Goal: Transaction & Acquisition: Purchase product/service

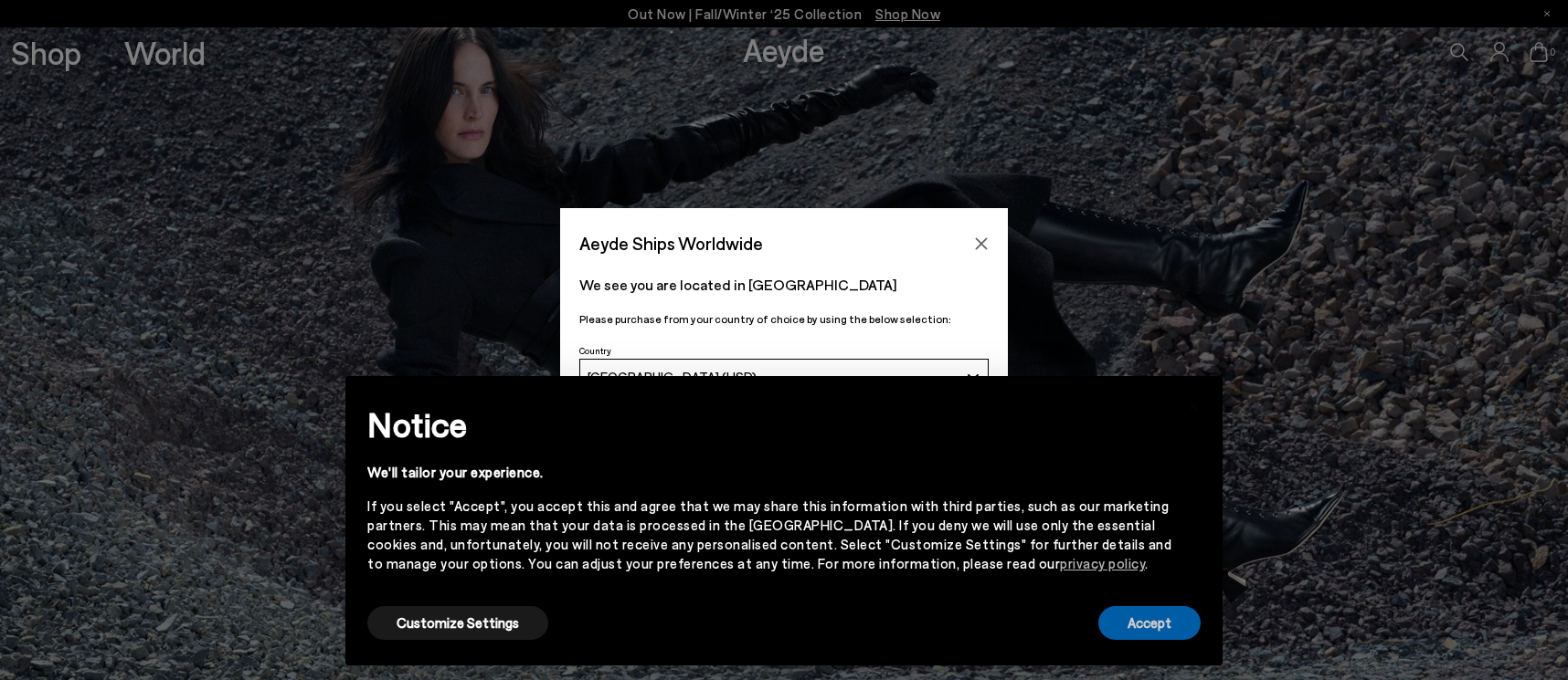
drag, startPoint x: 1147, startPoint y: 621, endPoint x: 1105, endPoint y: 592, distance: 51.0
click at [1147, 621] on button "Accept" at bounding box center [1149, 623] width 102 height 33
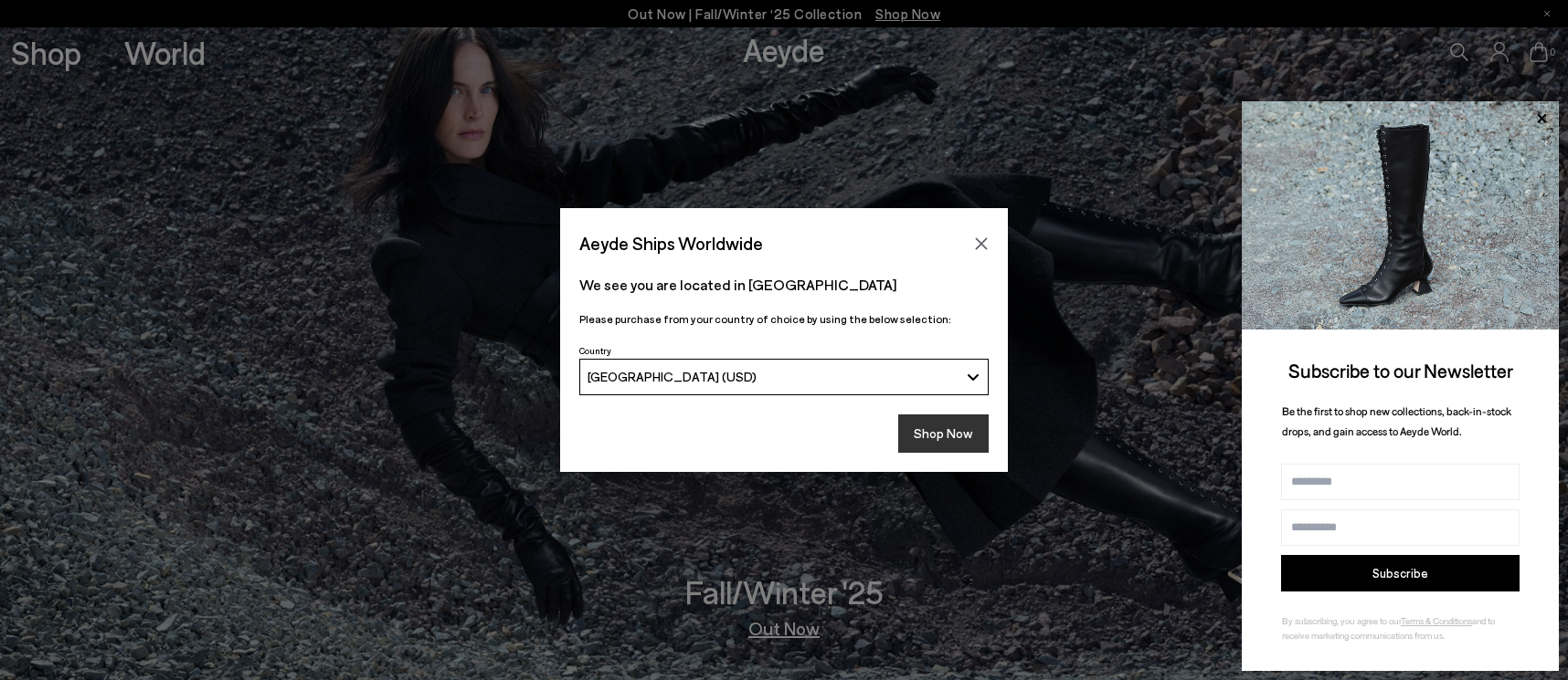
click at [967, 421] on button "Shop Now" at bounding box center [943, 434] width 91 height 38
click at [978, 241] on icon "Close" at bounding box center [981, 243] width 11 height 11
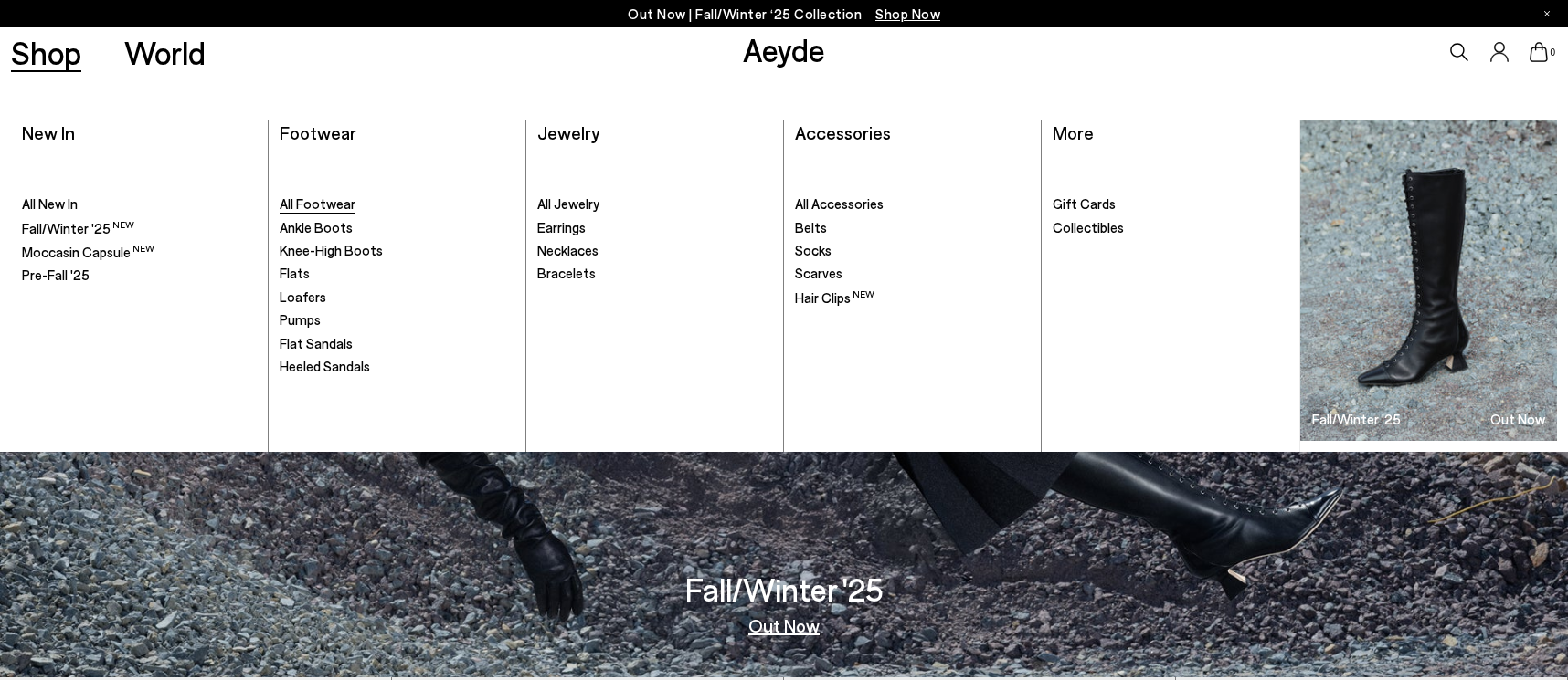
scroll to position [10, 0]
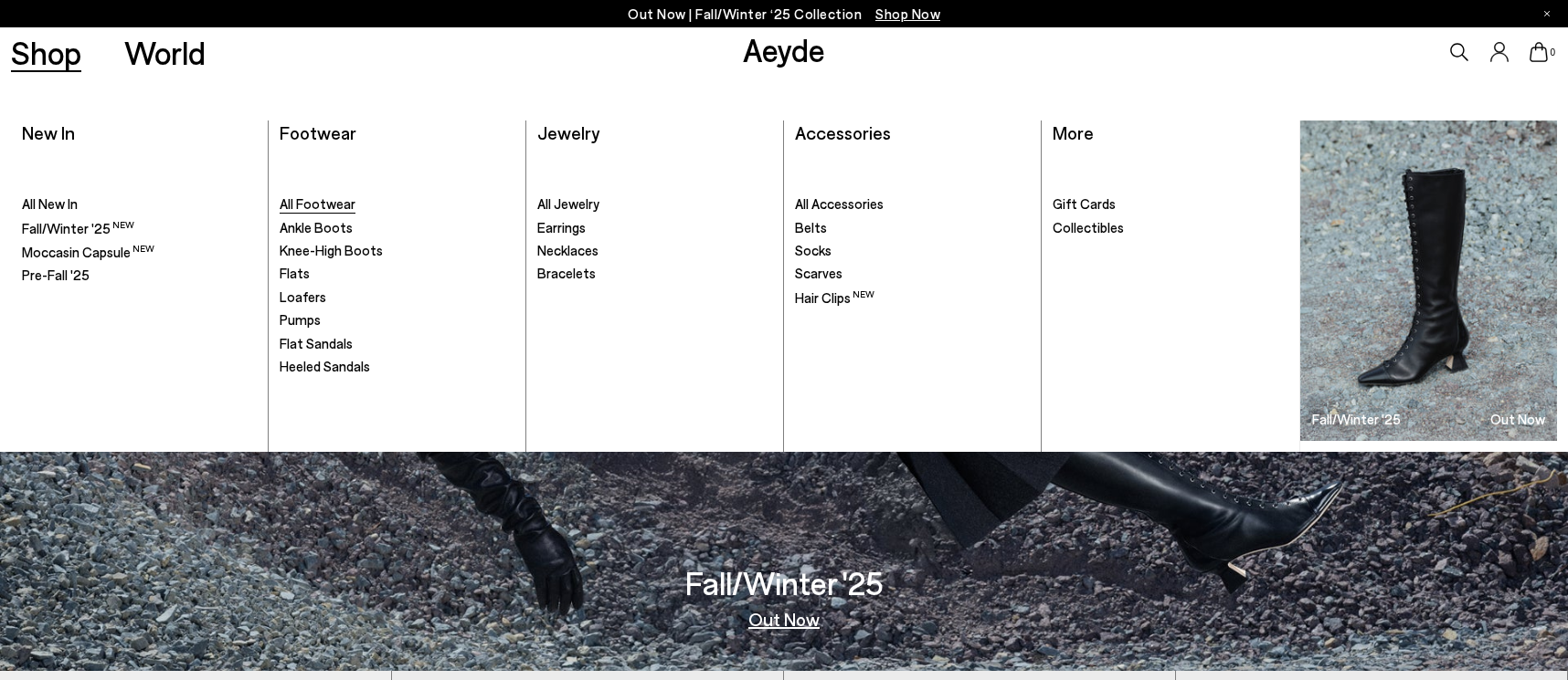
click at [310, 201] on span "All Footwear" at bounding box center [317, 203] width 75 height 16
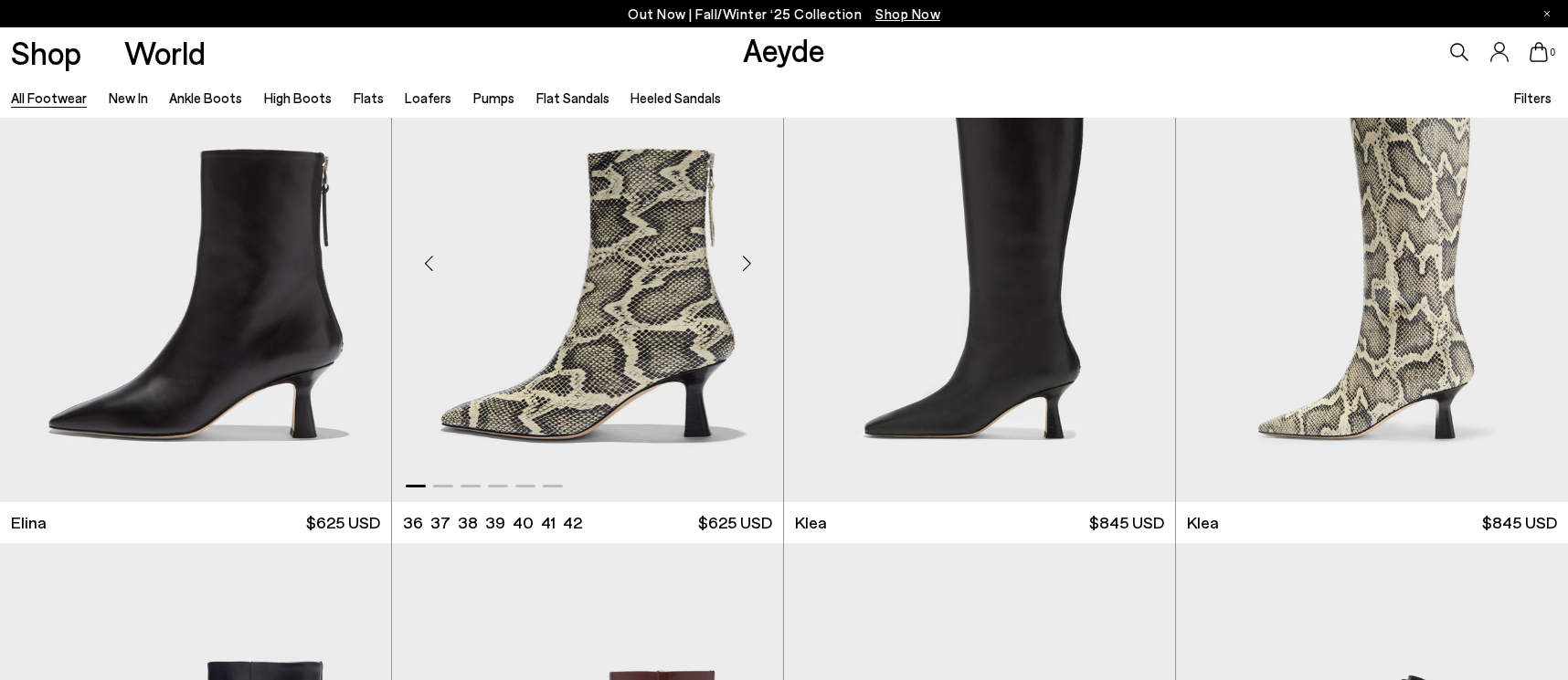
scroll to position [2239, 0]
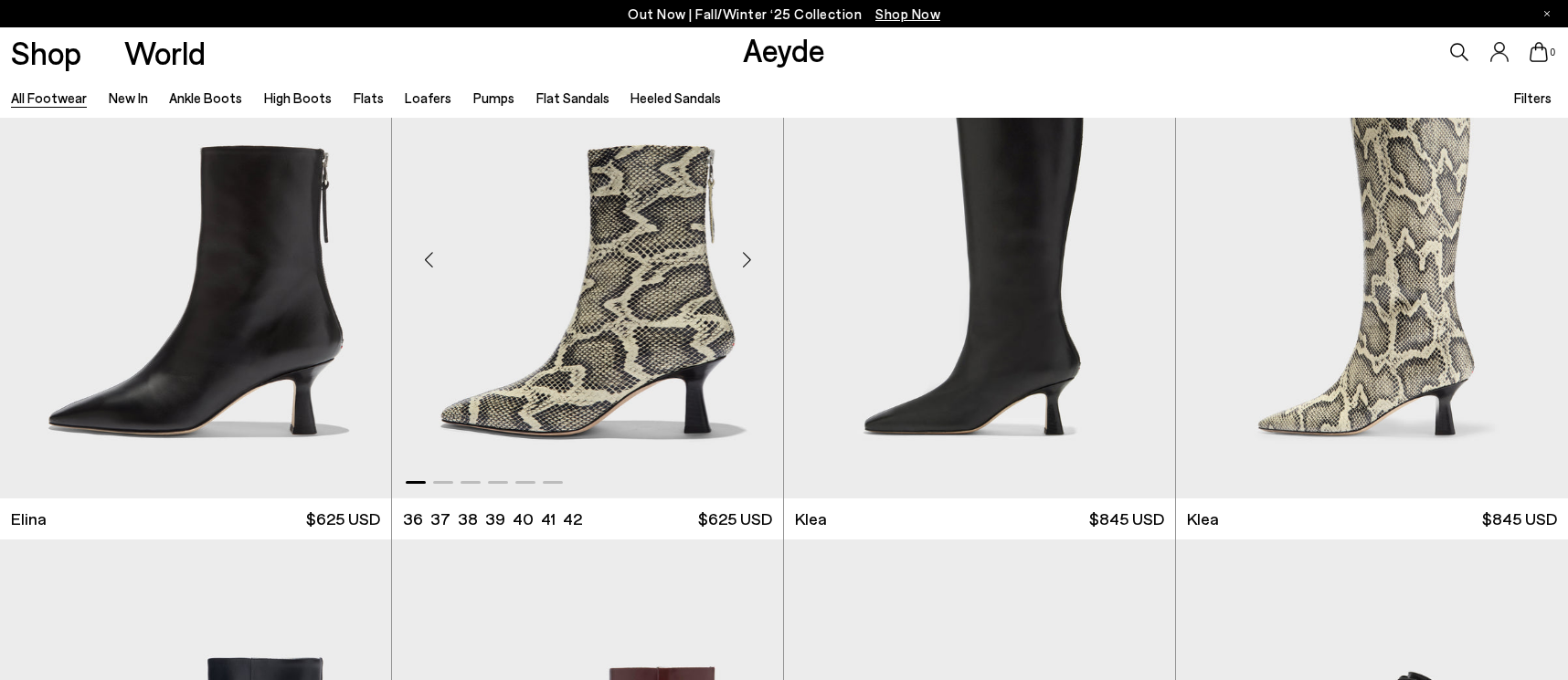
click at [744, 261] on div "Next slide" at bounding box center [745, 259] width 54 height 54
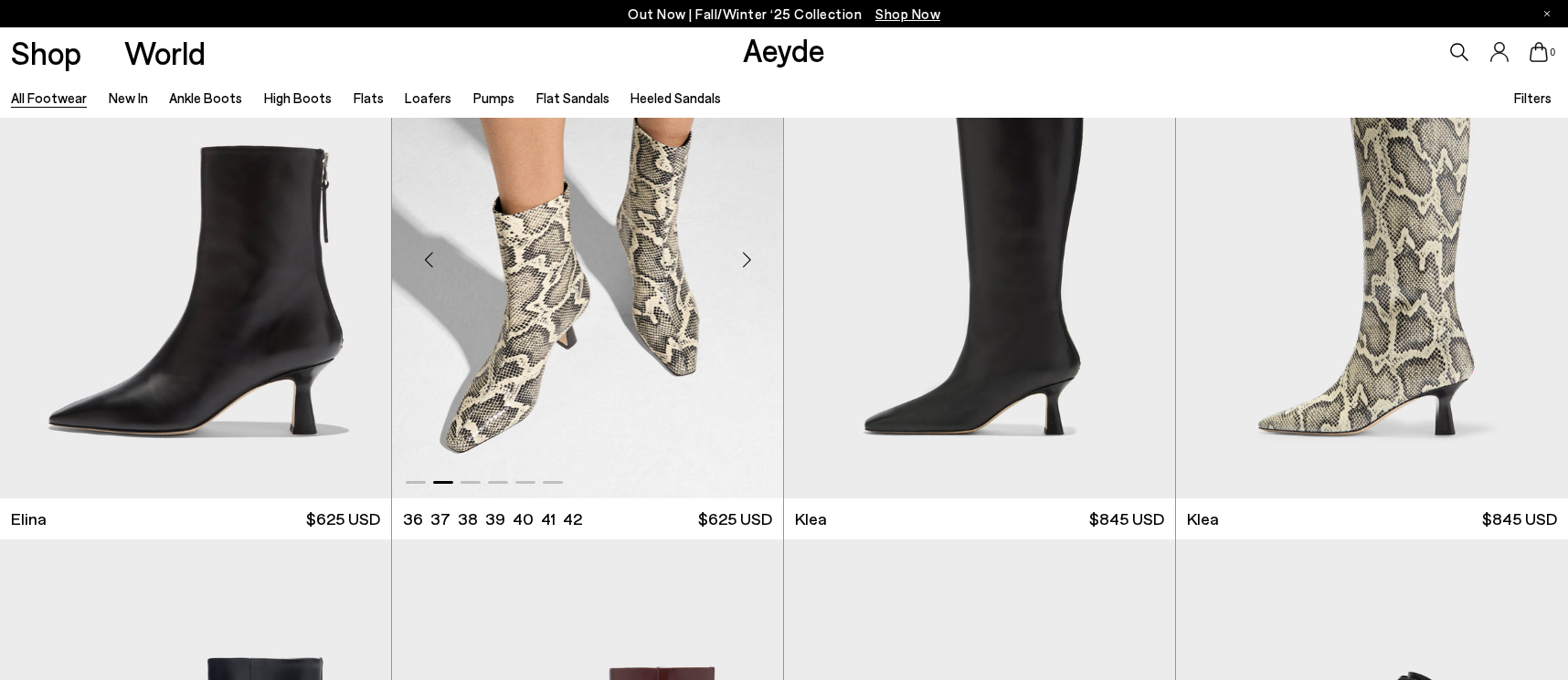
click at [744, 261] on div "Next slide" at bounding box center [745, 259] width 54 height 54
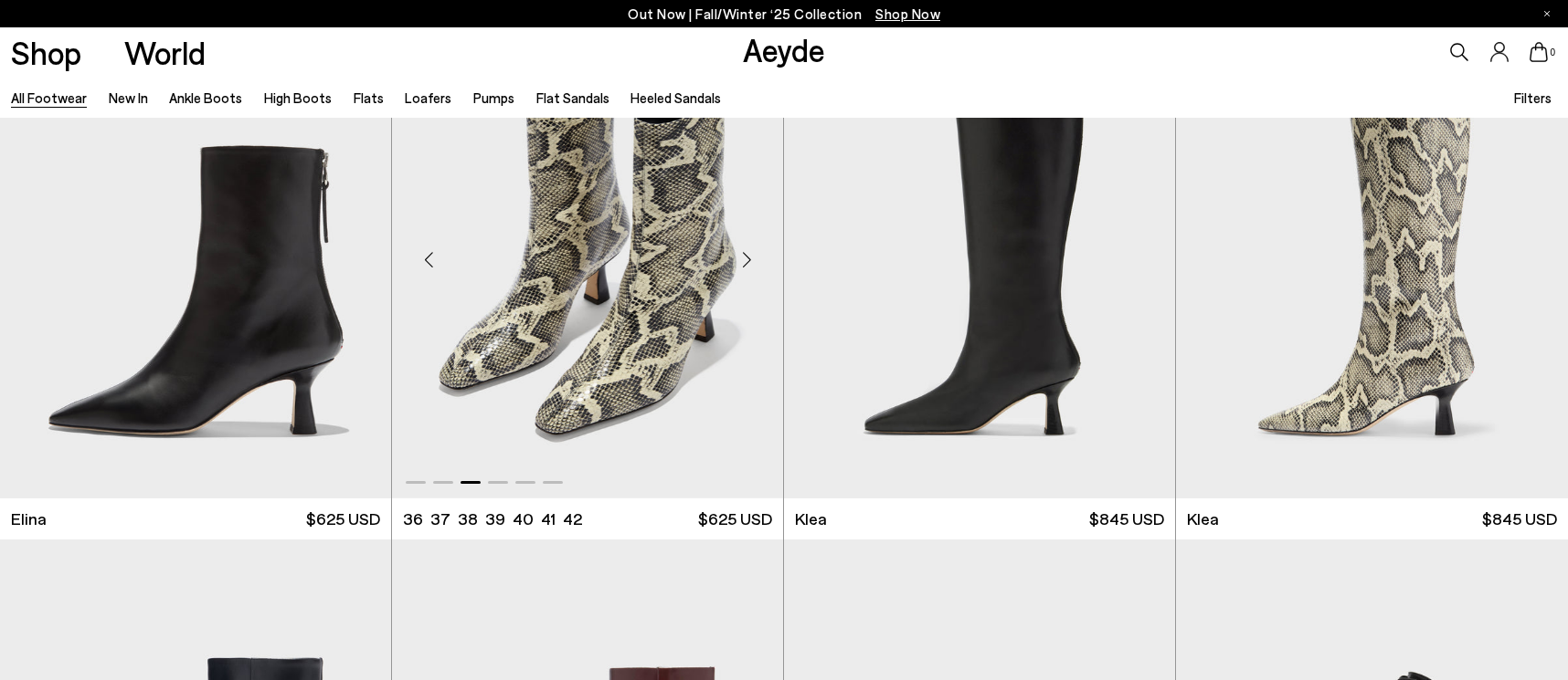
click at [600, 261] on img "3 / 6" at bounding box center [588, 253] width 391 height 491
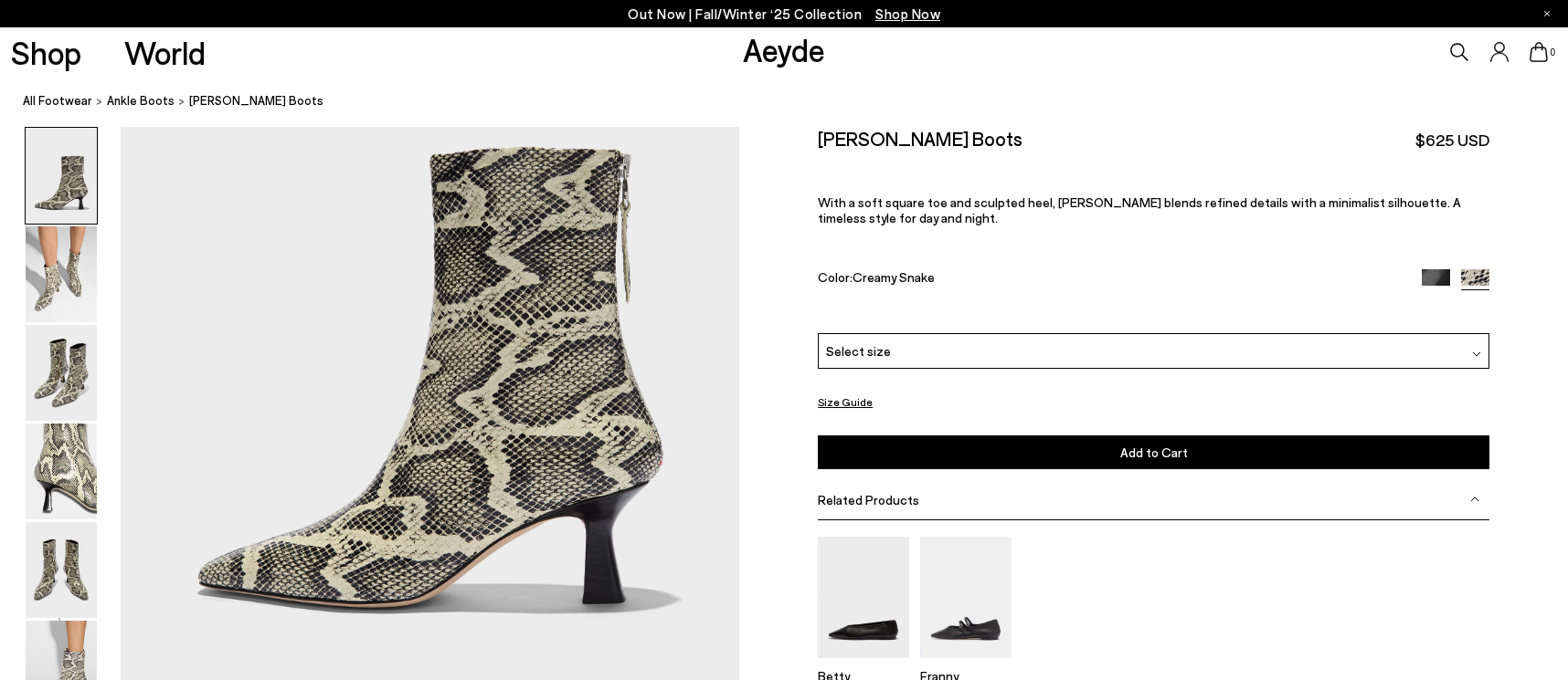
scroll to position [241, 0]
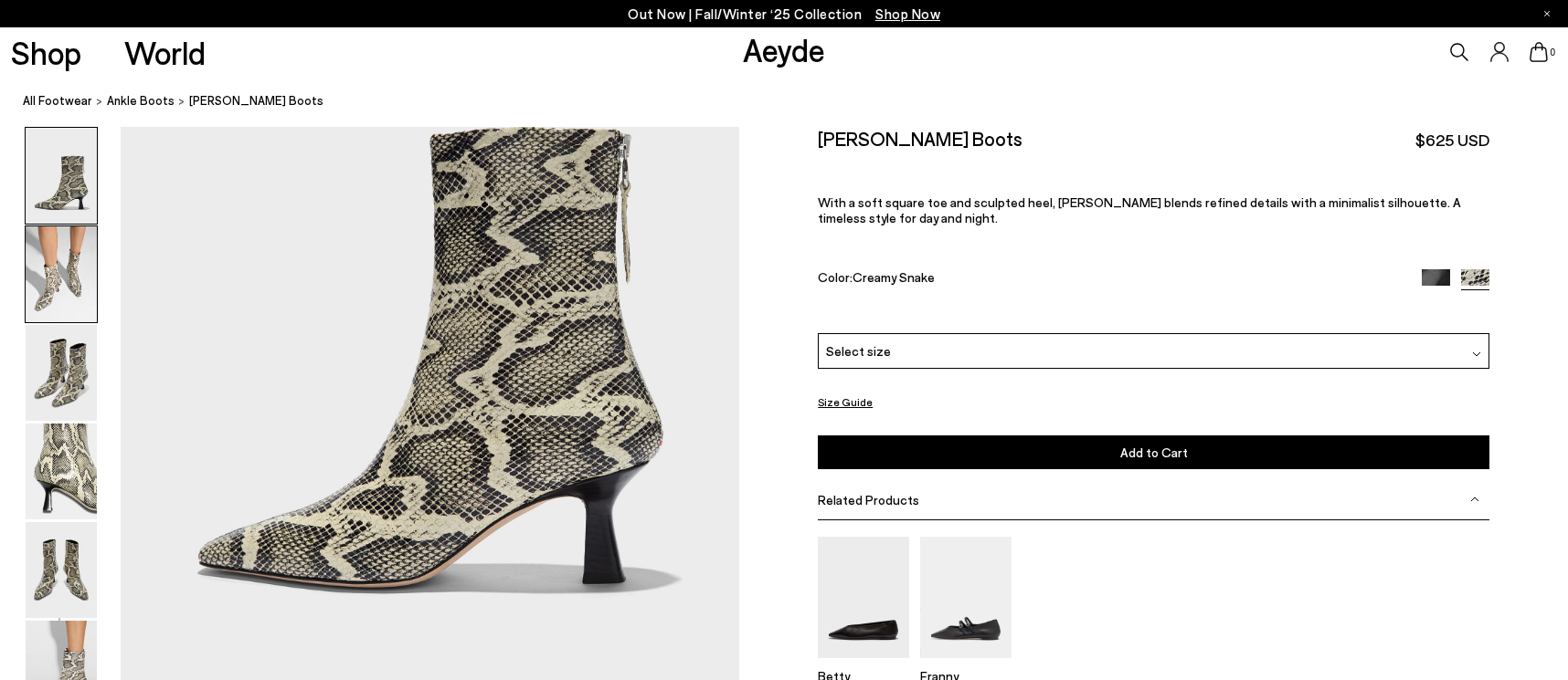
drag, startPoint x: 55, startPoint y: 255, endPoint x: 50, endPoint y: 311, distance: 56.2
click at [55, 255] on img at bounding box center [61, 274] width 72 height 96
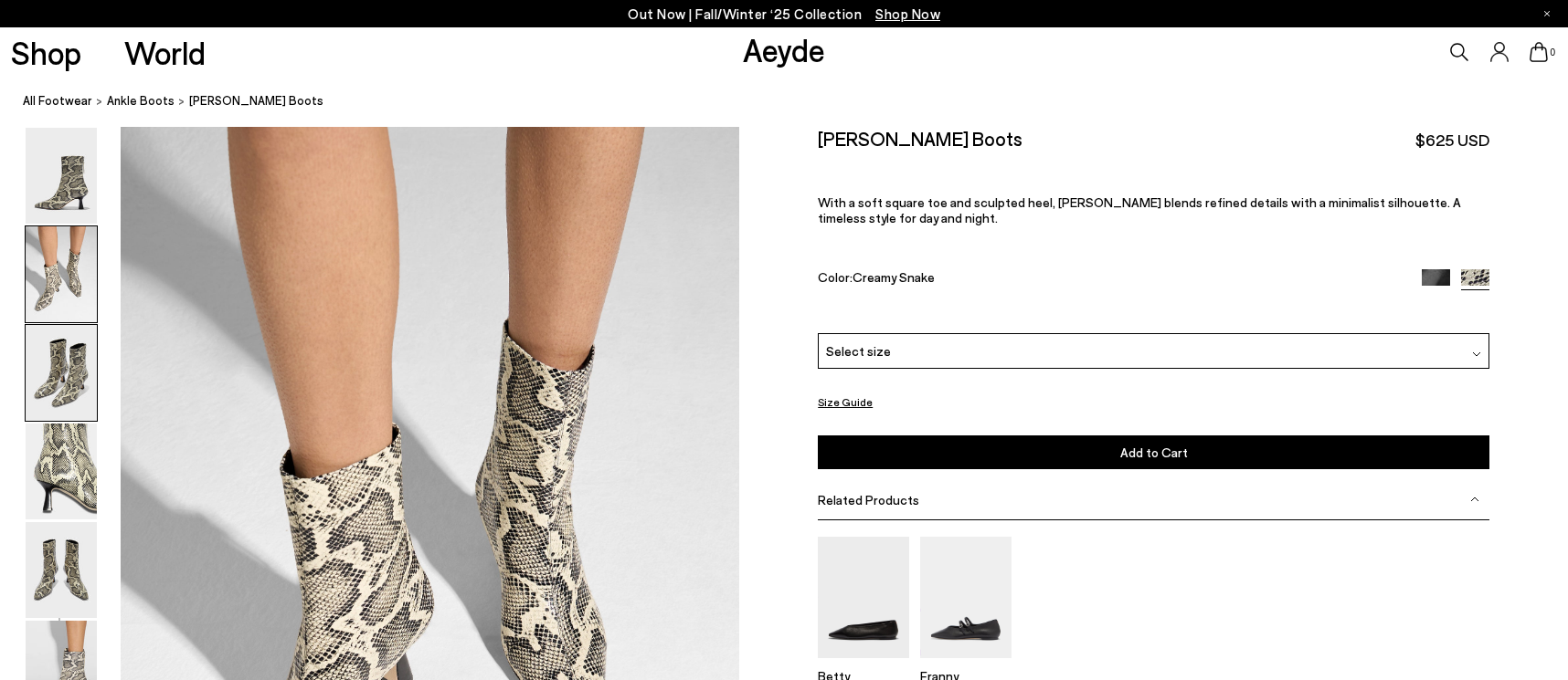
click at [51, 353] on img at bounding box center [61, 373] width 72 height 96
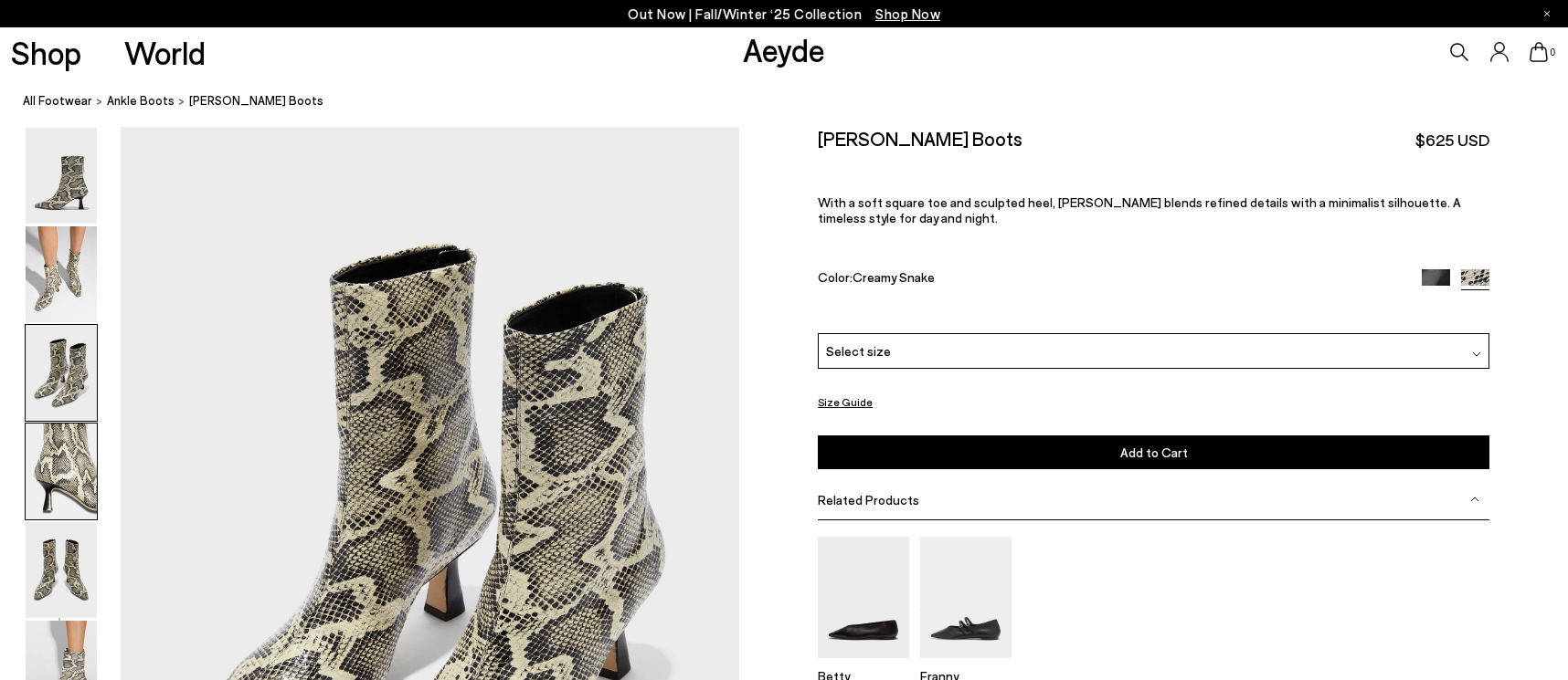
click at [67, 431] on img at bounding box center [61, 471] width 72 height 96
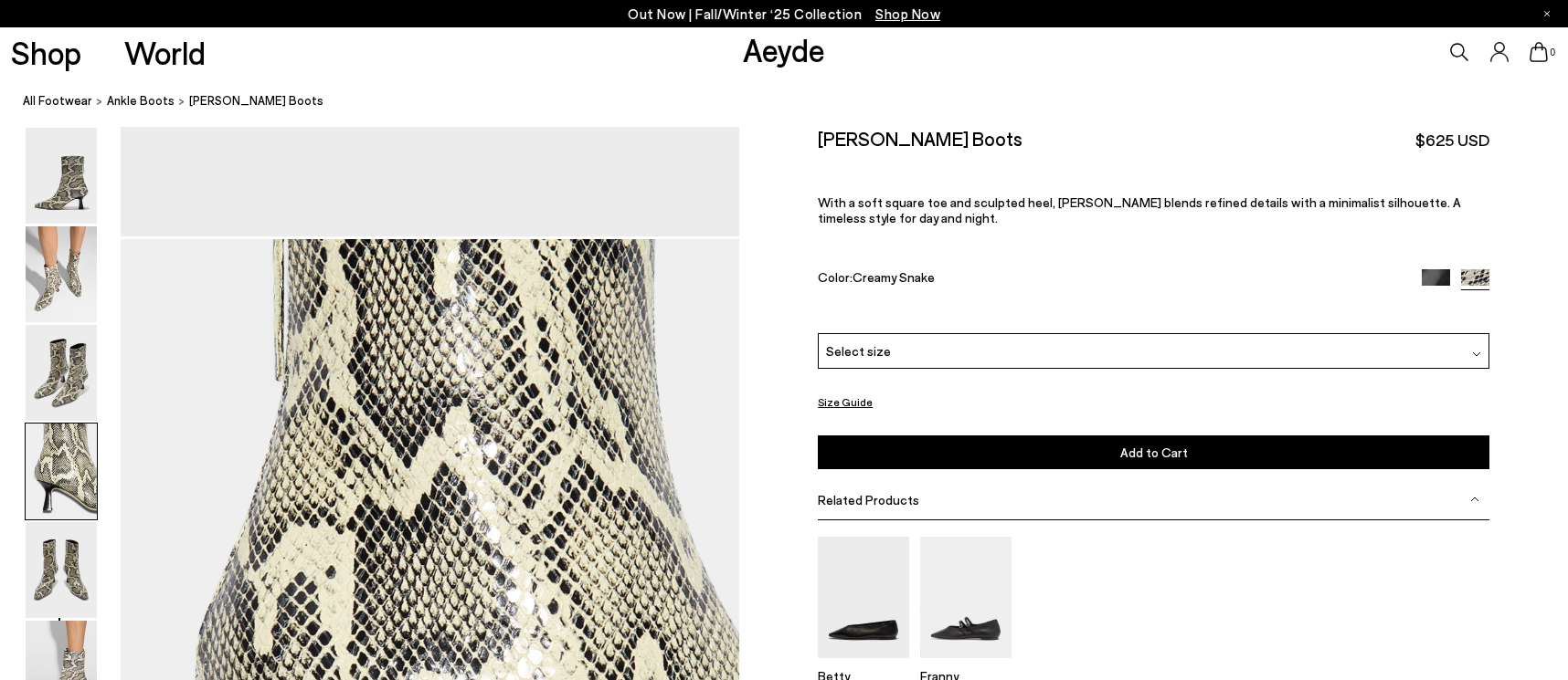
scroll to position [2483, 0]
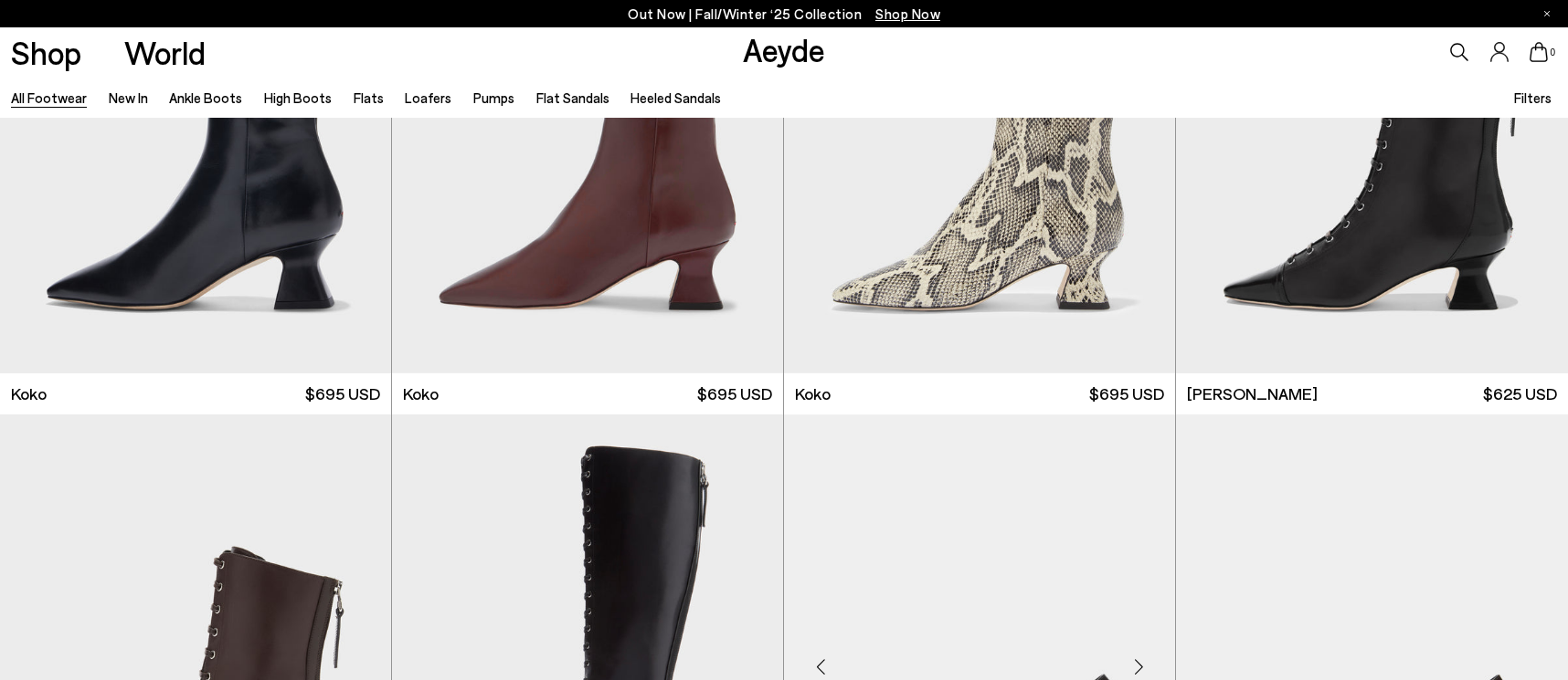
scroll to position [2685, 0]
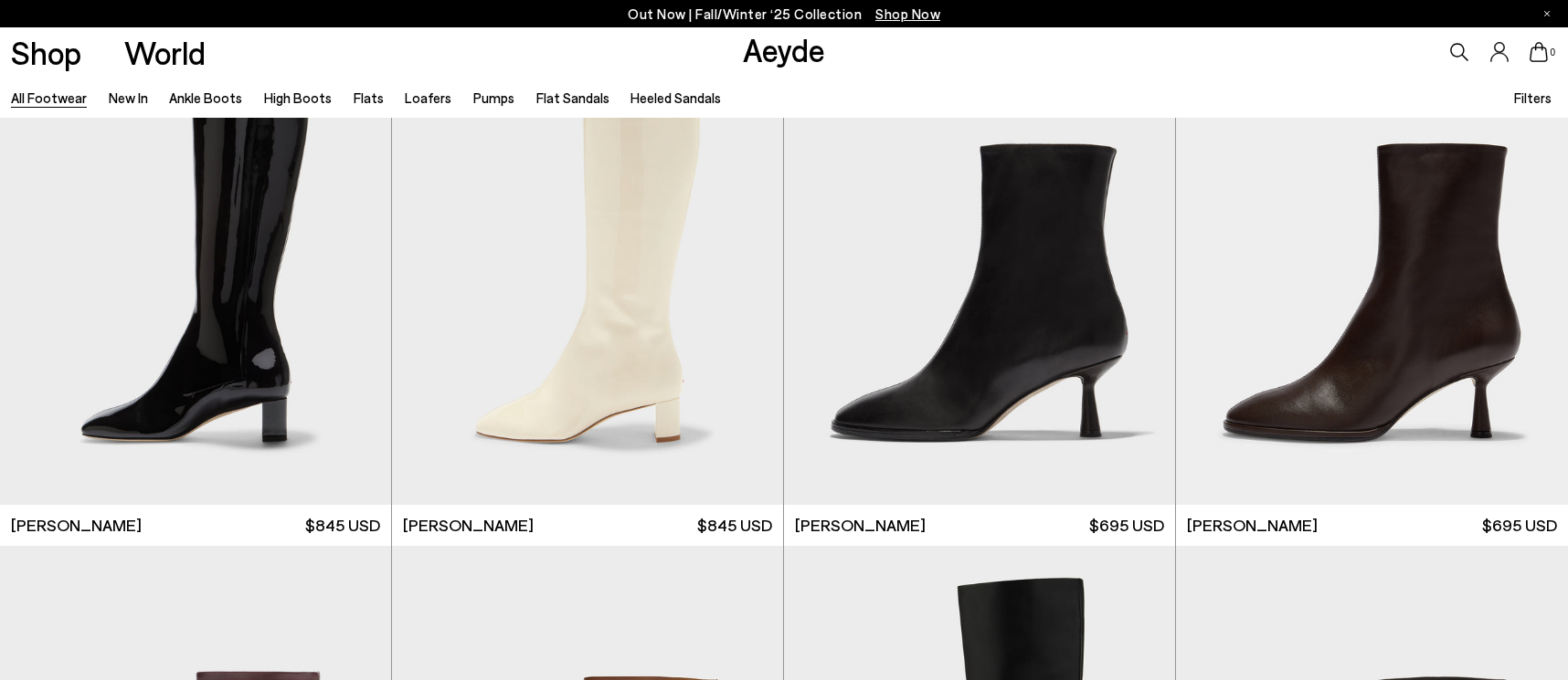
scroll to position [10725, 0]
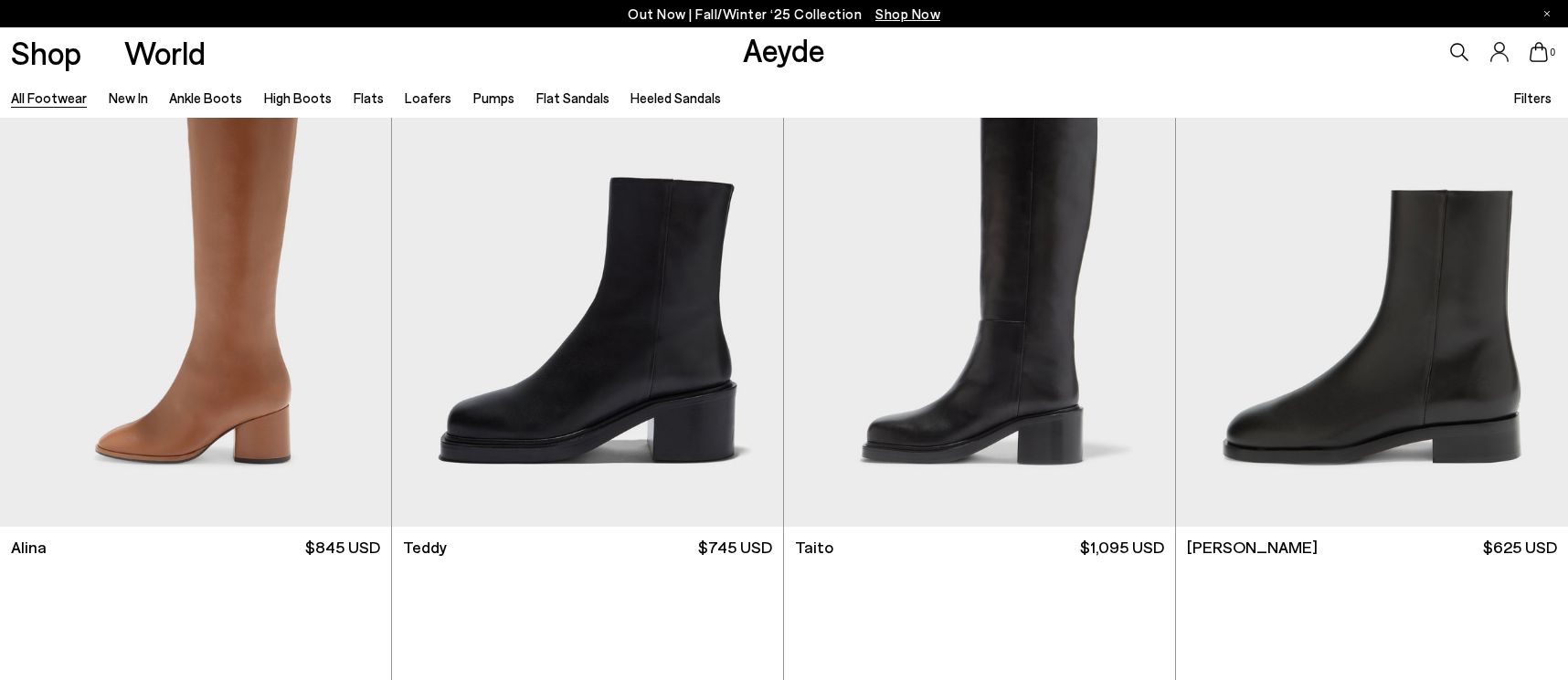
scroll to position [12182, 0]
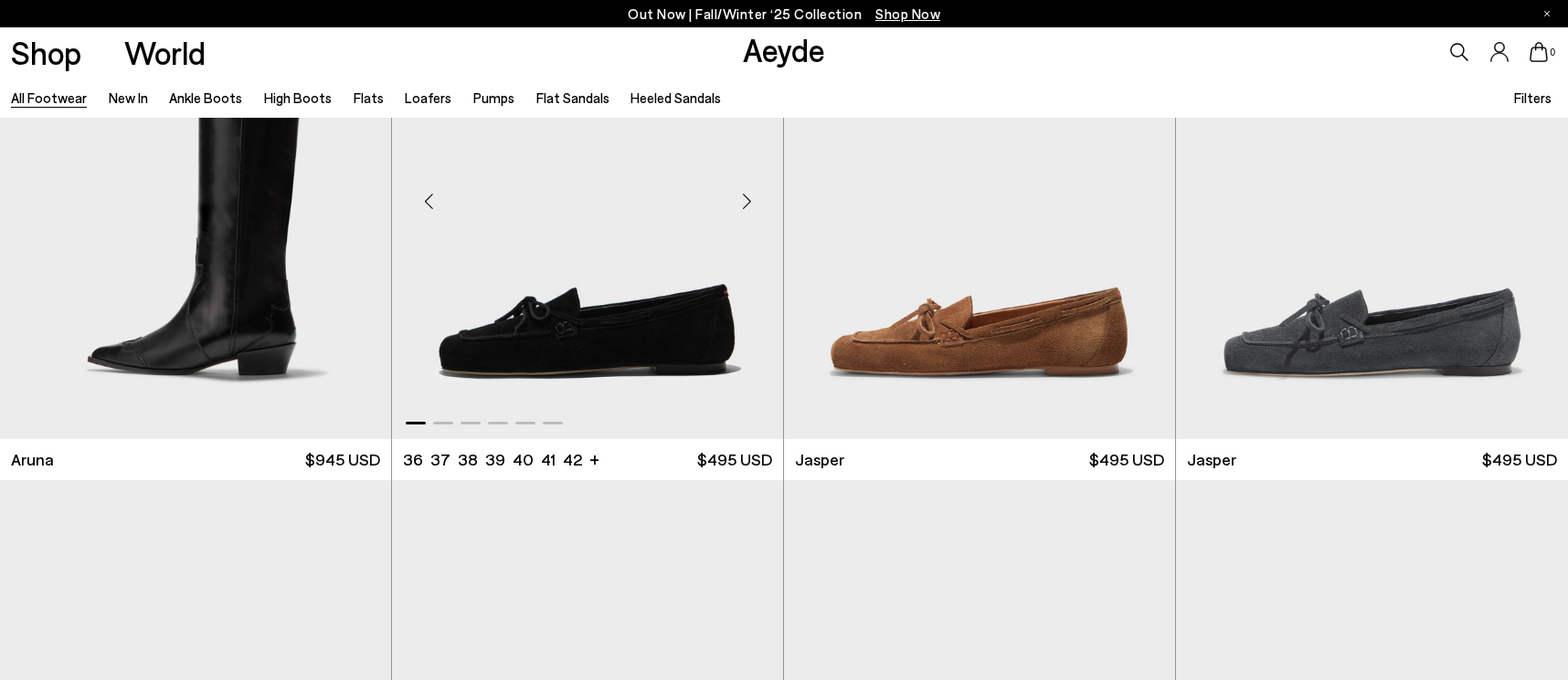
scroll to position [17344, 0]
